Goal: Transaction & Acquisition: Purchase product/service

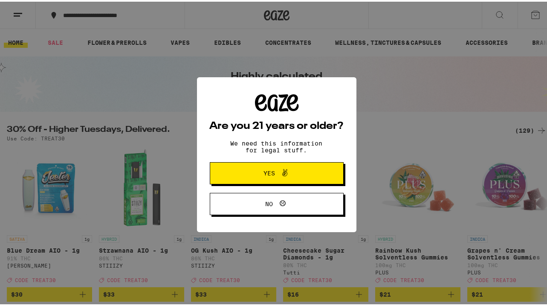
click at [271, 167] on span "Yes" at bounding box center [276, 171] width 65 height 11
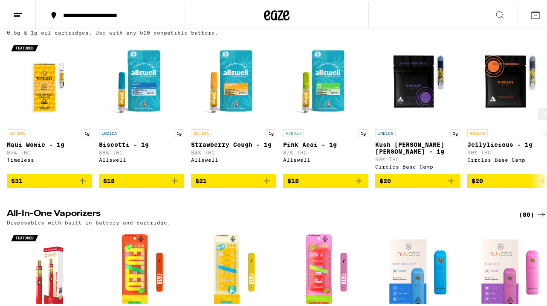
scroll to position [1159, 0]
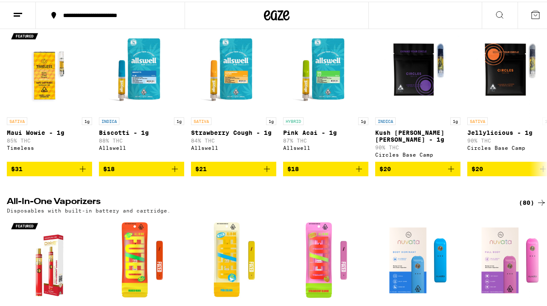
click at [526, 16] on div "(74)" at bounding box center [533, 11] width 28 height 10
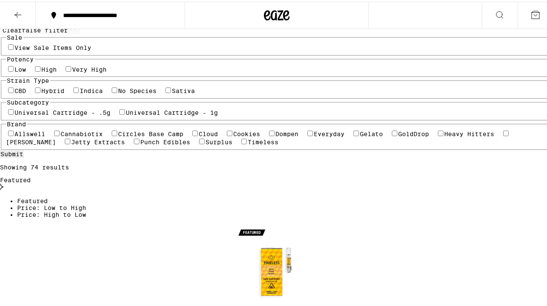
scroll to position [70, 0]
click at [77, 114] on div "Universal Cartridge - .5g Universal Cartridge - 1g" at bounding box center [276, 110] width 541 height 8
click at [126, 114] on label "Universal Cartridge - 1g" at bounding box center [172, 110] width 92 height 7
click at [119, 113] on input "Universal Cartridge - 1g" at bounding box center [122, 110] width 6 height 6
checkbox input "true"
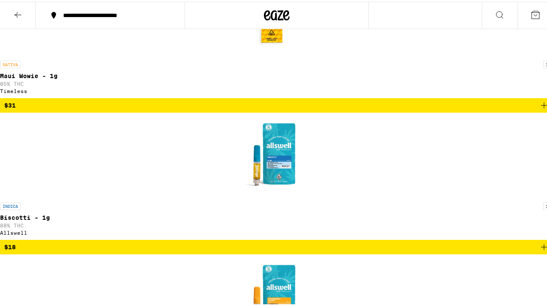
scroll to position [330, 0]
checkbox input "true"
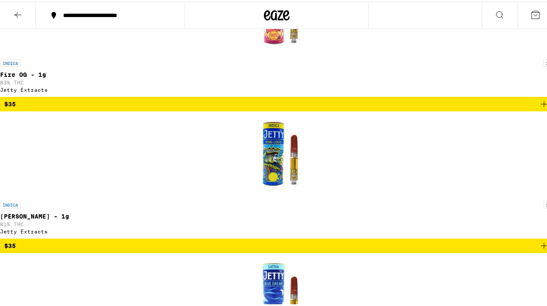
scroll to position [509, 0]
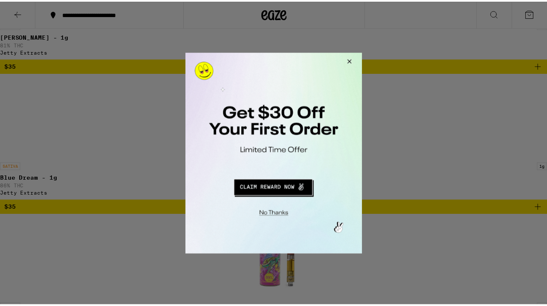
click at [352, 61] on button "Close Modal" at bounding box center [349, 62] width 23 height 20
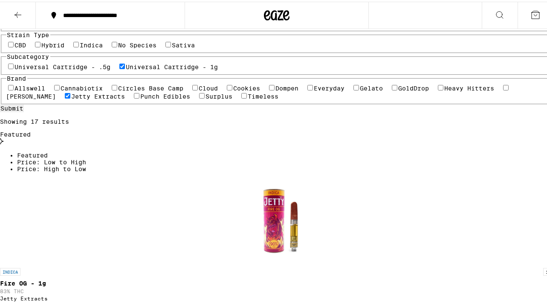
scroll to position [0, 0]
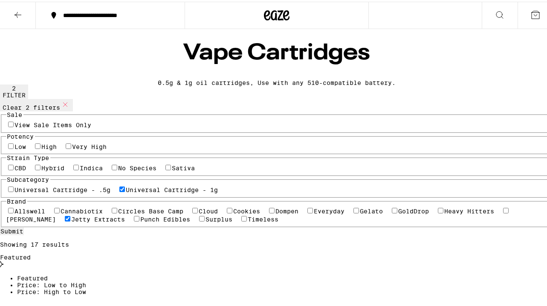
click at [532, 11] on icon at bounding box center [535, 13] width 10 height 10
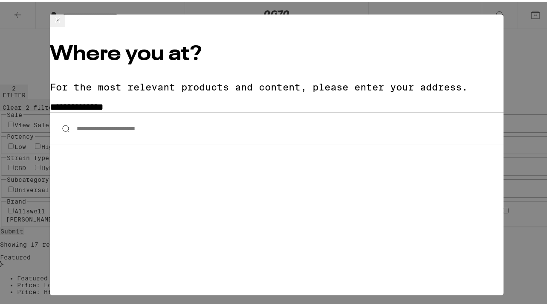
click at [113, 110] on input "**********" at bounding box center [277, 126] width 454 height 33
click at [63, 23] on icon at bounding box center [57, 18] width 10 height 10
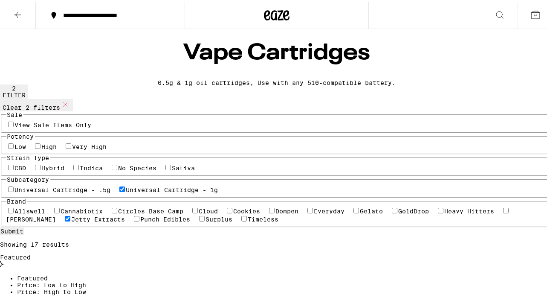
click at [492, 10] on div "**********" at bounding box center [276, 153] width 553 height 306
click at [110, 14] on div "**********" at bounding box center [276, 153] width 553 height 306
click at [284, 14] on icon at bounding box center [277, 13] width 26 height 15
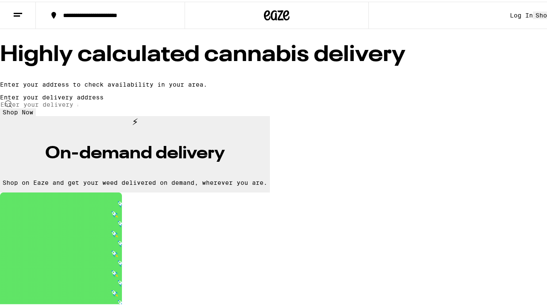
drag, startPoint x: 481, startPoint y: 15, endPoint x: 485, endPoint y: 12, distance: 5.1
click at [484, 12] on div "**********" at bounding box center [276, 13] width 553 height 27
click at [510, 12] on div "Log In" at bounding box center [521, 13] width 23 height 7
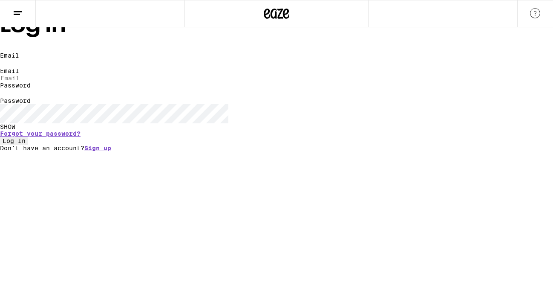
click at [78, 82] on input "Email" at bounding box center [39, 78] width 78 height 8
type input "[EMAIL_ADDRESS][DOMAIN_NAME]"
click at [0, 104] on div at bounding box center [0, 104] width 0 height 0
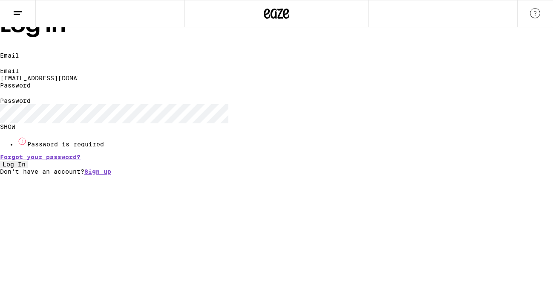
click at [28, 168] on button "Log In" at bounding box center [14, 164] width 28 height 8
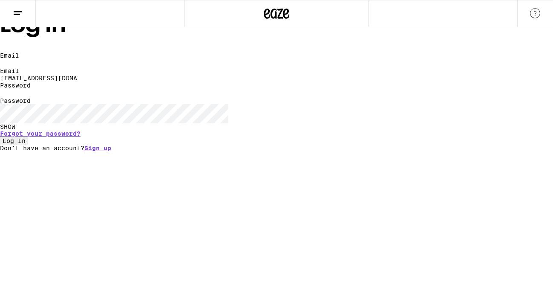
click at [0, 137] on button "Log In" at bounding box center [14, 141] width 28 height 8
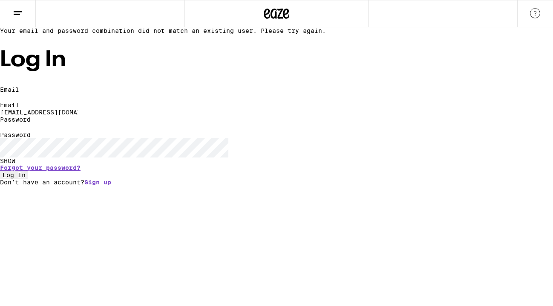
click at [378, 164] on div "SHOW" at bounding box center [276, 160] width 553 height 7
click at [0, 171] on button "Log In" at bounding box center [14, 175] width 28 height 8
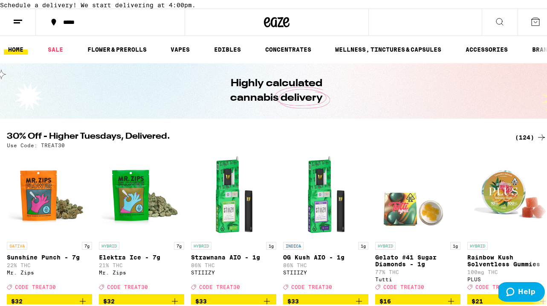
click at [70, 23] on div "*****" at bounding box center [115, 20] width 112 height 6
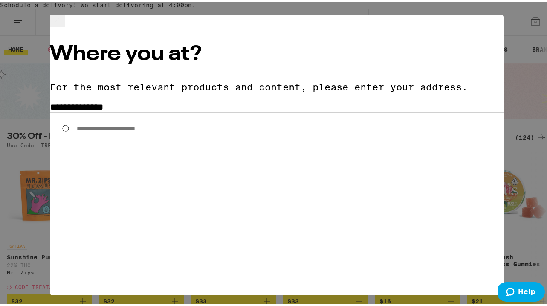
click at [162, 110] on input "**********" at bounding box center [277, 126] width 454 height 33
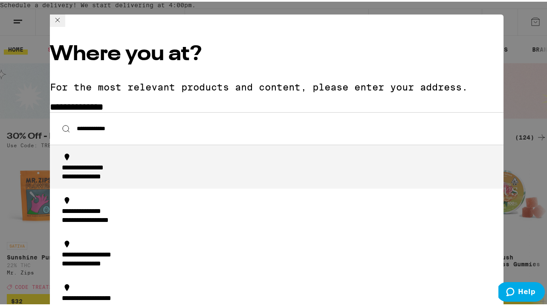
click at [156, 162] on div "**********" at bounding box center [279, 171] width 435 height 18
type input "**********"
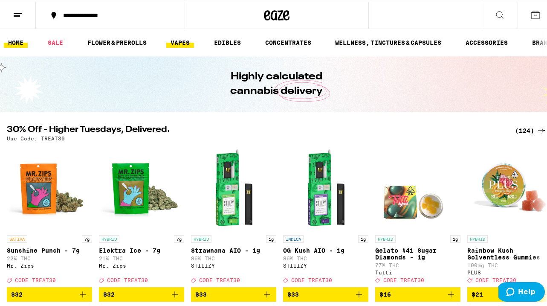
click at [182, 41] on link "VAPES" at bounding box center [180, 41] width 28 height 10
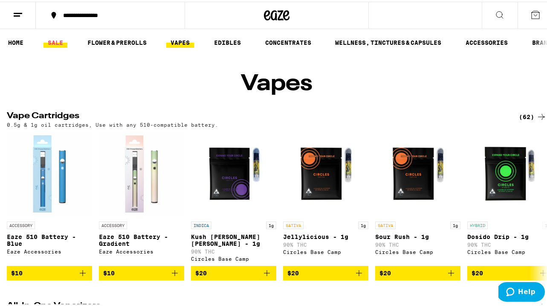
click at [52, 43] on link "SALE" at bounding box center [55, 41] width 24 height 10
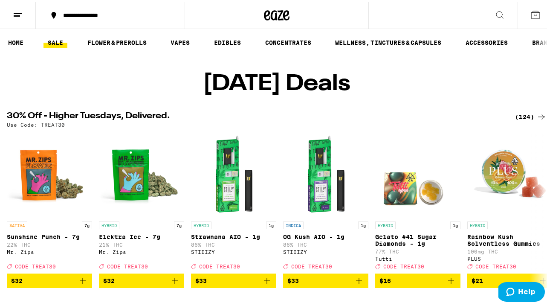
click at [515, 120] on div "(124)" at bounding box center [531, 115] width 32 height 10
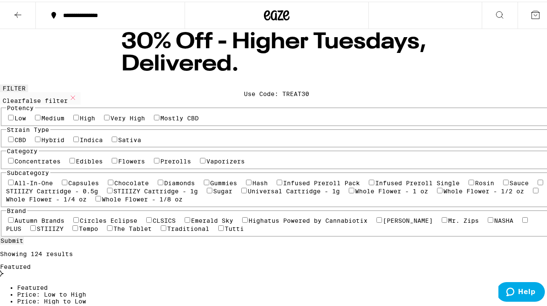
click at [21, 14] on icon at bounding box center [18, 13] width 10 height 10
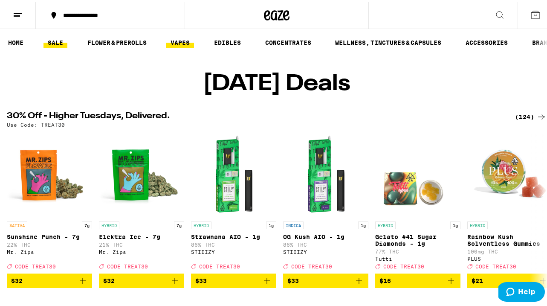
click at [180, 40] on link "VAPES" at bounding box center [180, 41] width 28 height 10
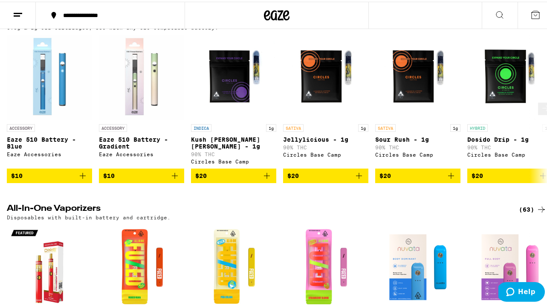
scroll to position [35, 0]
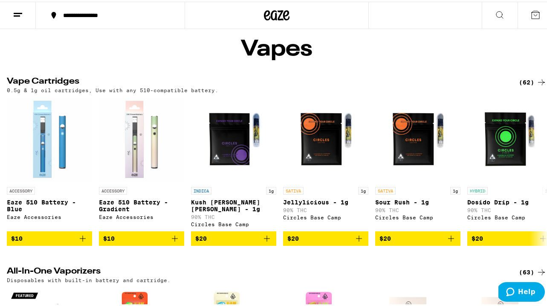
click at [536, 86] on icon at bounding box center [541, 80] width 10 height 10
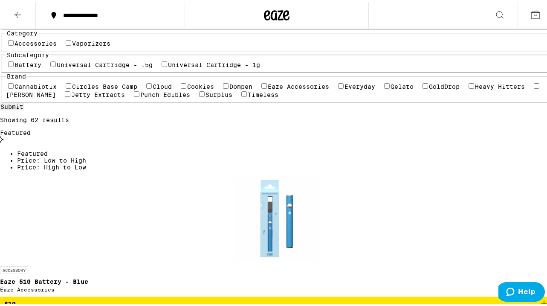
scroll to position [129, 0]
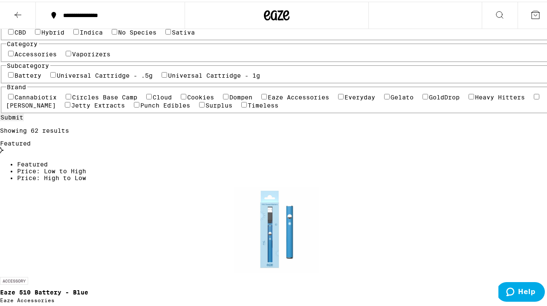
click at [168, 77] on label "Universal Cartridge - 1g" at bounding box center [214, 73] width 92 height 7
click at [162, 76] on input "Universal Cartridge - 1g" at bounding box center [165, 73] width 6 height 6
checkbox input "true"
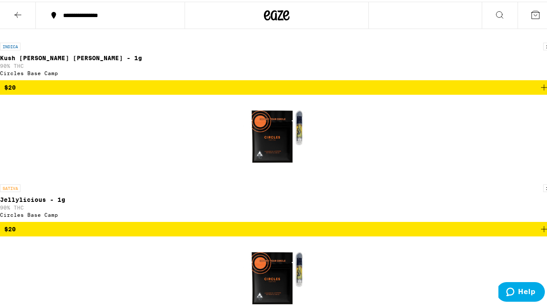
scroll to position [404, 0]
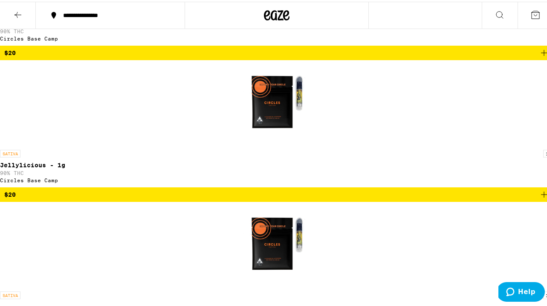
checkbox input "true"
